Goal: Task Accomplishment & Management: Complete application form

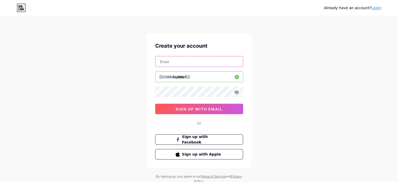
click at [184, 62] on input "text" at bounding box center [198, 61] width 87 height 10
type input "[EMAIL_ADDRESS][DOMAIN_NAME]"
click at [238, 91] on icon at bounding box center [236, 92] width 5 height 4
click at [261, 106] on div "Already have an account? Login Create your account [EMAIL_ADDRESS][DOMAIN_NAME]…" at bounding box center [199, 100] width 398 height 200
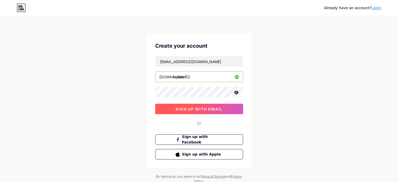
click at [204, 107] on span "sign up with email" at bounding box center [198, 109] width 47 height 4
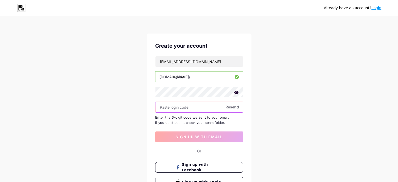
paste input "499038"
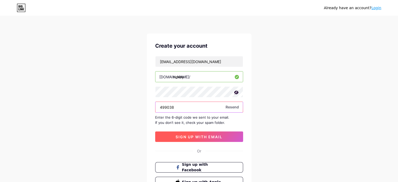
type input "499038"
click at [212, 135] on span "sign up with email" at bounding box center [198, 136] width 47 height 4
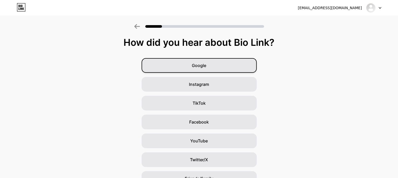
scroll to position [48, 0]
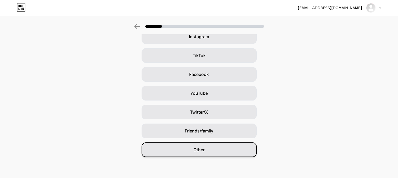
click at [215, 153] on div "Other" at bounding box center [198, 149] width 115 height 15
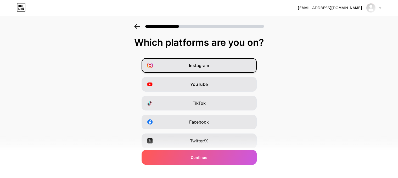
click at [227, 66] on div "Instagram" at bounding box center [198, 65] width 115 height 15
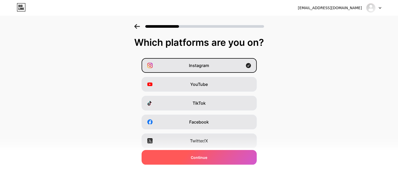
click at [213, 153] on div "Continue" at bounding box center [198, 157] width 115 height 15
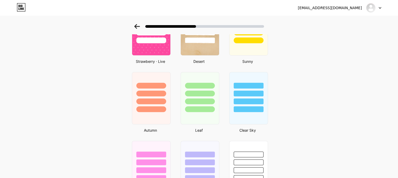
scroll to position [337, 0]
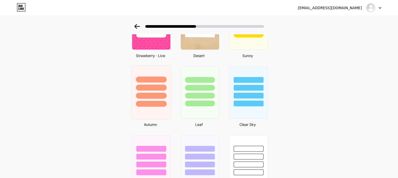
click at [154, 103] on div at bounding box center [151, 104] width 31 height 6
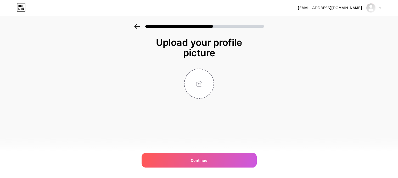
scroll to position [0, 0]
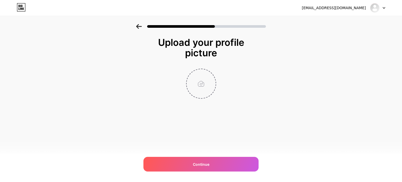
click at [204, 86] on input "file" at bounding box center [200, 83] width 29 height 29
type input "C:\fakepath\logonexby.jpg"
click at [206, 81] on img at bounding box center [201, 83] width 30 height 30
click at [213, 72] on circle at bounding box center [213, 73] width 6 height 6
click at [192, 79] on input "file" at bounding box center [200, 83] width 29 height 29
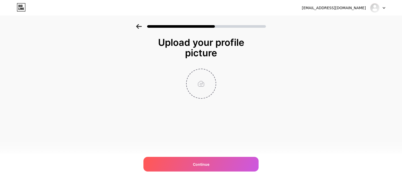
type input "C:\fakepath\Screenshot [DATE] 185539.png"
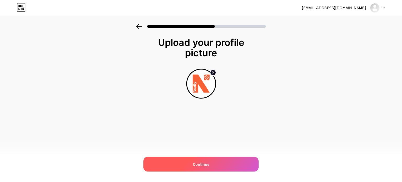
click at [218, 167] on div "Continue" at bounding box center [200, 164] width 115 height 15
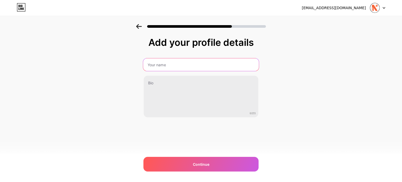
click at [199, 62] on input "text" at bounding box center [201, 64] width 116 height 13
type input "n"
type input "NexBy"
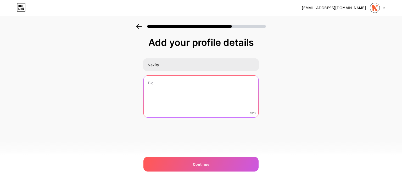
click at [167, 87] on textarea at bounding box center [201, 97] width 115 height 42
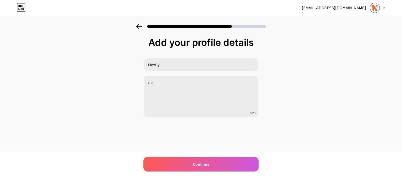
click at [193, 119] on div "Add your profile details NexBy 0/255 Continue Error" at bounding box center [200, 90] width 115 height 106
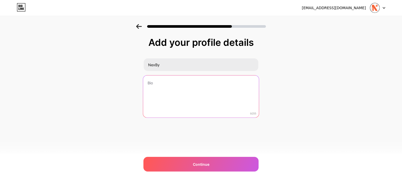
click at [186, 104] on textarea at bounding box center [201, 96] width 116 height 43
click at [148, 81] on textarea "Llaveros personalizados" at bounding box center [201, 96] width 116 height 43
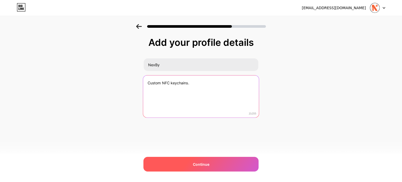
type textarea "Custom NFC keychains."
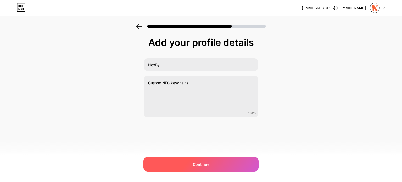
click at [201, 158] on div "Continue" at bounding box center [200, 164] width 115 height 15
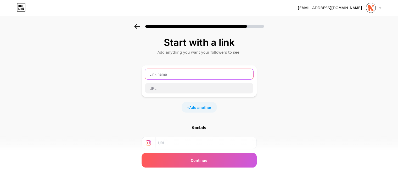
click at [196, 75] on input "text" at bounding box center [199, 74] width 108 height 10
click at [152, 95] on div at bounding box center [198, 80] width 115 height 31
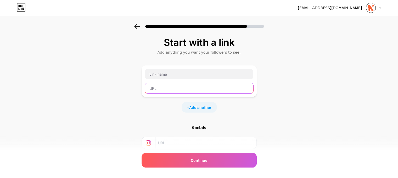
click at [171, 89] on input "text" at bounding box center [199, 88] width 108 height 10
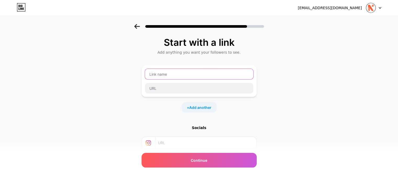
click at [180, 75] on input "text" at bounding box center [199, 74] width 108 height 10
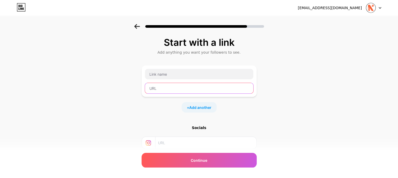
click at [164, 88] on input "text" at bounding box center [199, 88] width 108 height 10
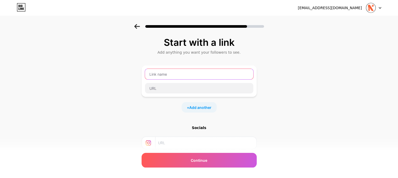
click at [180, 71] on input "text" at bounding box center [199, 74] width 108 height 10
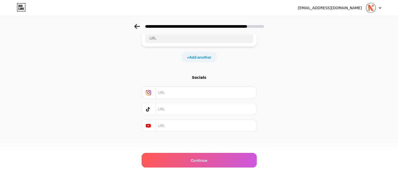
click at [172, 96] on input "text" at bounding box center [205, 93] width 95 height 12
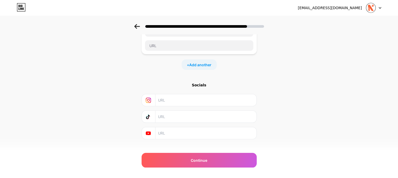
scroll to position [0, 0]
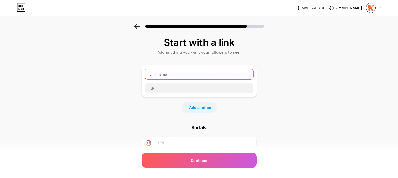
click at [172, 75] on input "text" at bounding box center [199, 74] width 108 height 10
type input "[DOMAIN_NAME]"
click at [177, 81] on div "[DOMAIN_NAME]" at bounding box center [199, 80] width 109 height 25
click at [184, 78] on input "[DOMAIN_NAME]" at bounding box center [199, 74] width 108 height 10
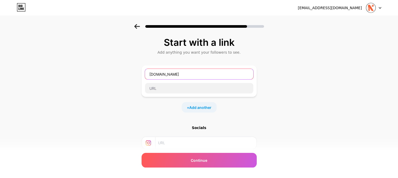
click at [184, 78] on input "[DOMAIN_NAME]" at bounding box center [199, 74] width 108 height 10
click at [136, 82] on div "Start with a link Add anything you want your followers to see. + Add another So…" at bounding box center [199, 116] width 398 height 184
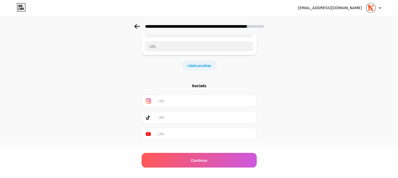
scroll to position [43, 0]
click at [175, 99] on input "text" at bounding box center [205, 99] width 95 height 12
type input "nexby.mty"
click at [145, 99] on div at bounding box center [149, 99] width 14 height 12
click at [123, 95] on div "Start with a link Add anything you want your followers to see. + Add another So…" at bounding box center [199, 73] width 398 height 184
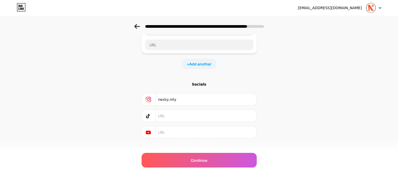
scroll to position [0, 0]
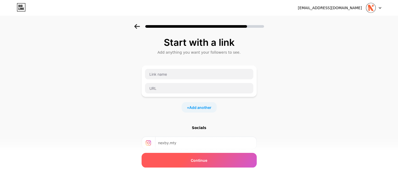
click at [180, 154] on div "Continue" at bounding box center [198, 160] width 115 height 15
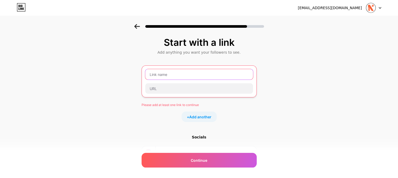
click at [175, 73] on input "text" at bounding box center [199, 74] width 108 height 10
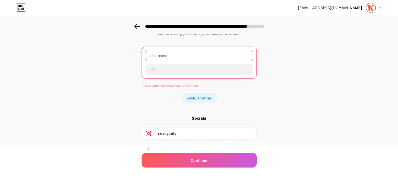
scroll to position [18, 0]
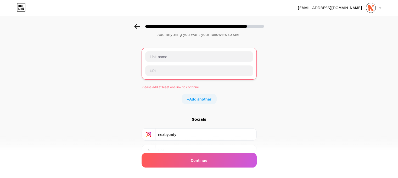
click at [167, 136] on input "nexby.mty" at bounding box center [205, 134] width 95 height 12
drag, startPoint x: 149, startPoint y: 135, endPoint x: 158, endPoint y: 79, distance: 57.0
click at [158, 79] on div "Start with a link Add anything you want your followers to see. Please add at le…" at bounding box center [198, 96] width 115 height 154
click at [173, 114] on div "Start with a link Add anything you want your followers to see. Please add at le…" at bounding box center [198, 96] width 115 height 154
click at [164, 55] on input "text" at bounding box center [199, 56] width 108 height 10
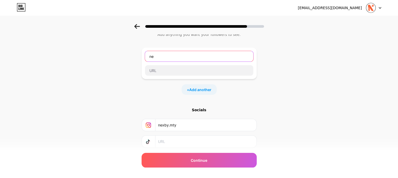
type input "n"
type input "N"
type input "n"
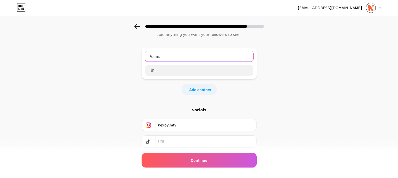
click at [157, 55] on input "Forms" at bounding box center [199, 56] width 108 height 10
click at [152, 55] on input "Haz tu pedido!" at bounding box center [199, 56] width 108 height 10
type input "¡Haz tu pedido!"
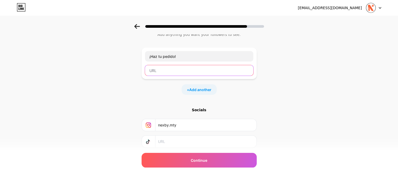
click at [165, 74] on input "text" at bounding box center [199, 70] width 108 height 10
paste input "[URL][DOMAIN_NAME]"
type input "[URL][DOMAIN_NAME]"
click at [146, 90] on div "+ Add another" at bounding box center [198, 89] width 115 height 10
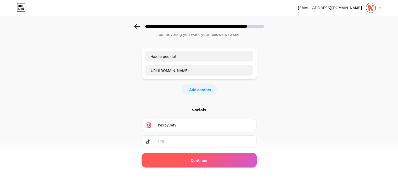
click at [208, 155] on div "Continue" at bounding box center [198, 160] width 115 height 15
click at [172, 162] on div "Continue" at bounding box center [198, 160] width 115 height 15
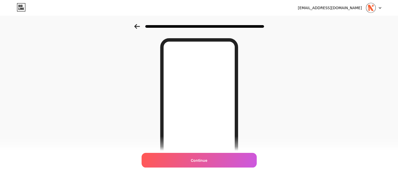
scroll to position [17, 0]
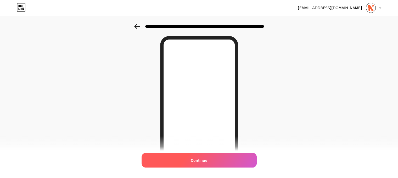
click at [205, 161] on span "Continue" at bounding box center [199, 159] width 16 height 5
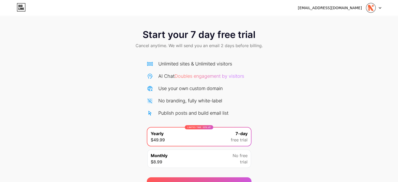
scroll to position [28, 0]
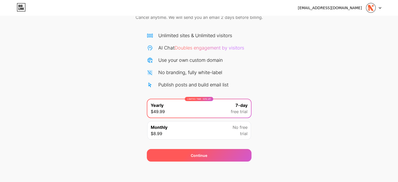
click at [209, 155] on div "Continue" at bounding box center [199, 155] width 105 height 13
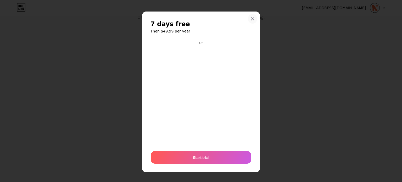
click at [251, 20] on icon at bounding box center [252, 19] width 4 height 4
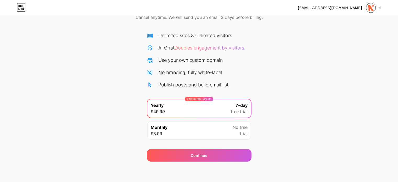
scroll to position [0, 0]
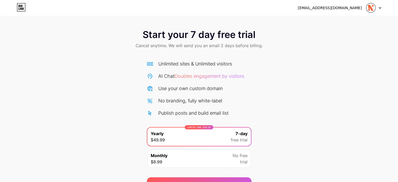
click at [350, 9] on div "[EMAIL_ADDRESS][DOMAIN_NAME]" at bounding box center [330, 7] width 64 height 5
click at [370, 10] on img at bounding box center [371, 8] width 10 height 10
click at [23, 5] on icon at bounding box center [21, 7] width 9 height 8
